Goal: Information Seeking & Learning: Check status

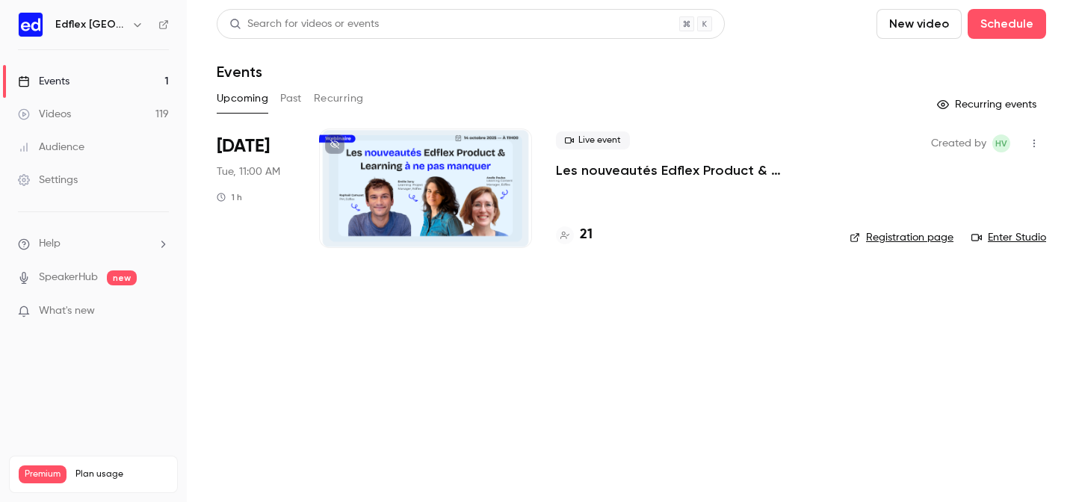
click at [281, 104] on button "Past" at bounding box center [291, 99] width 22 height 24
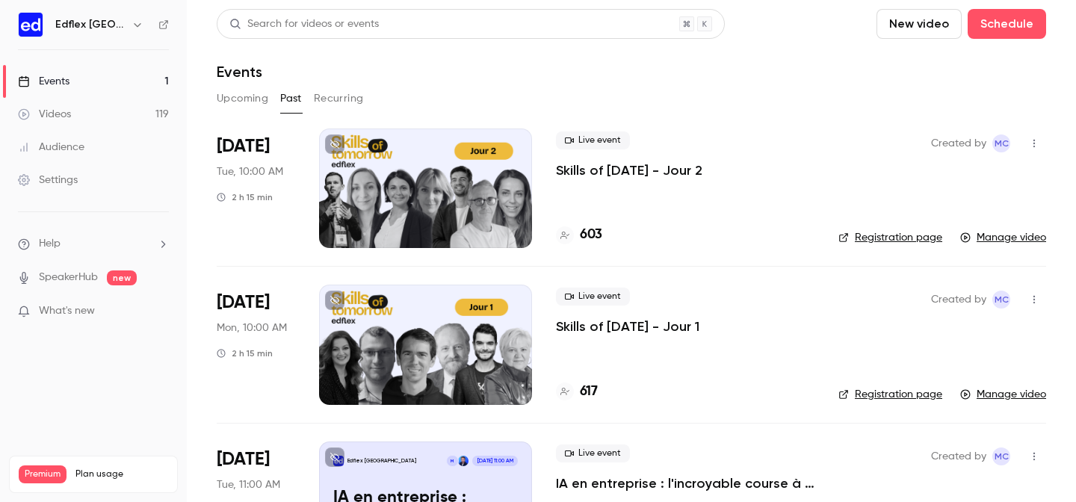
click at [463, 202] on div at bounding box center [425, 189] width 213 height 120
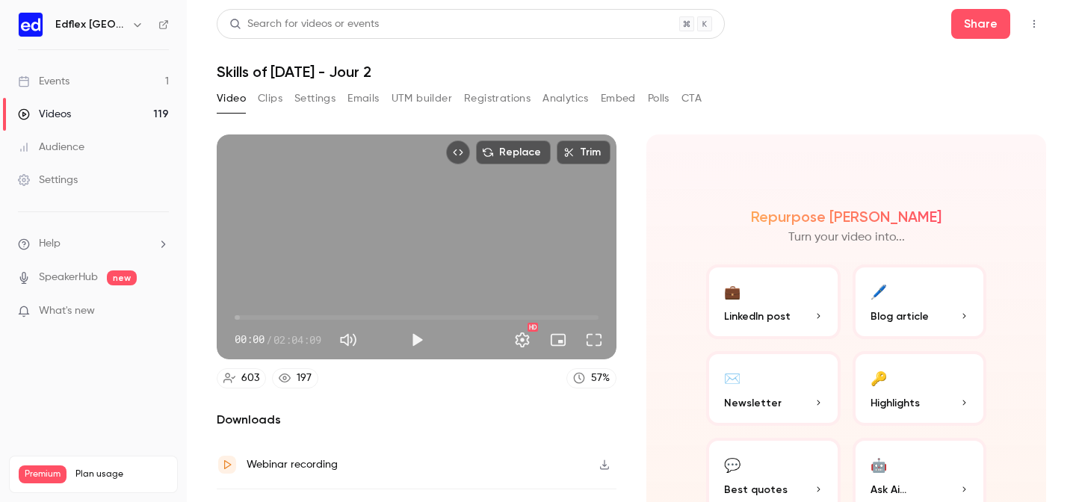
click at [510, 100] on button "Registrations" at bounding box center [497, 99] width 67 height 24
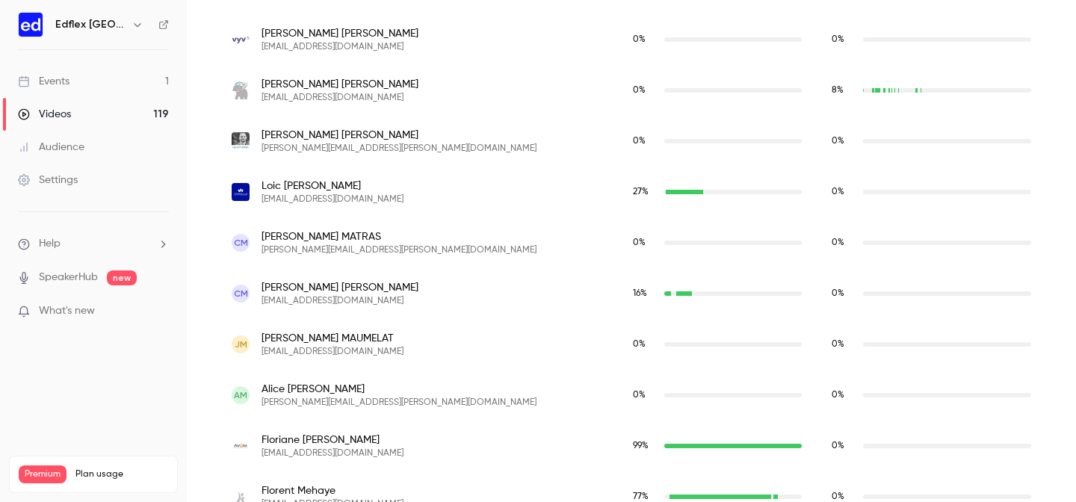
scroll to position [19391, 0]
